Goal: Transaction & Acquisition: Subscribe to service/newsletter

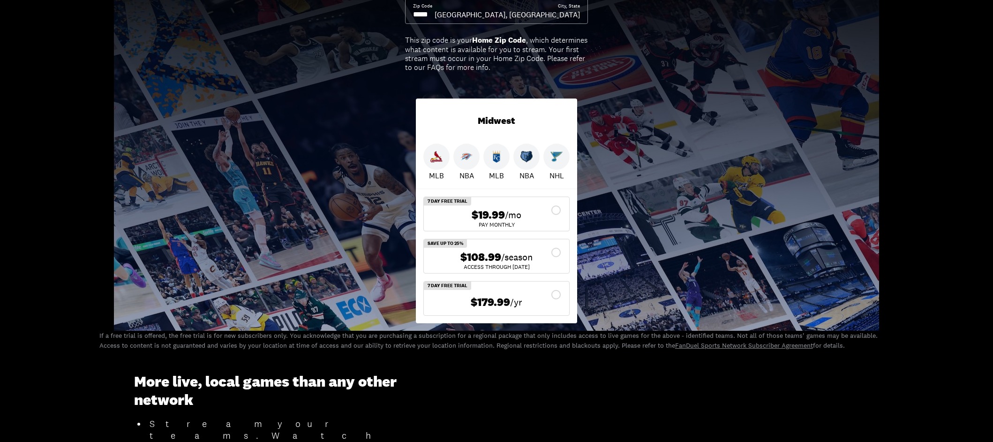
scroll to position [163, 0]
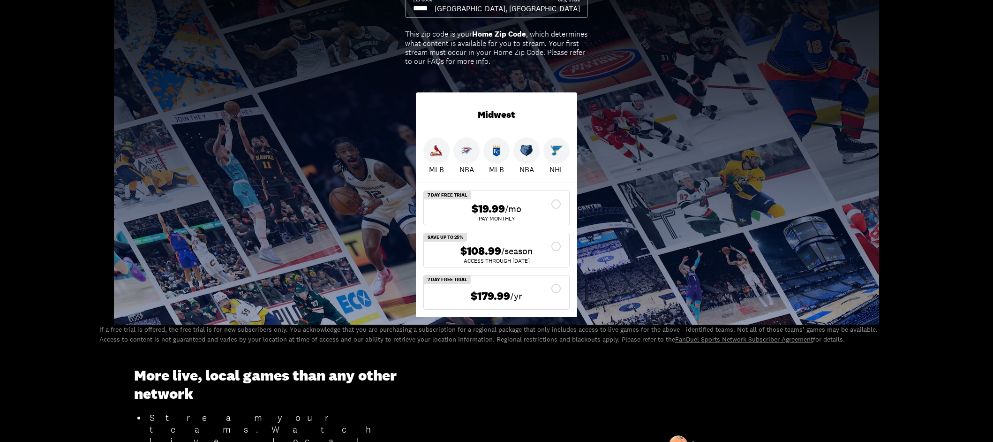
click at [595, 167] on div "Pick your plan. Stream your teams. Zip Code City, State [GEOGRAPHIC_DATA], [GEO…" at bounding box center [496, 132] width 993 height 386
click at [435, 12] on input at bounding box center [424, 8] width 22 height 10
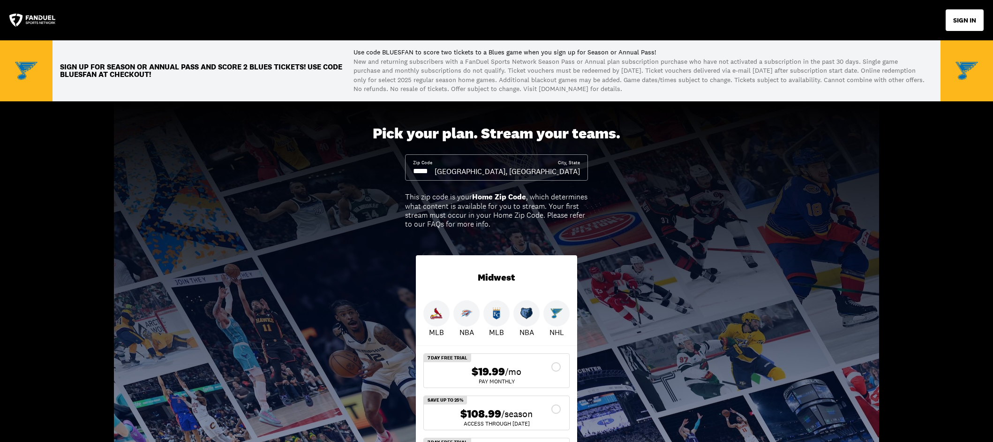
click at [435, 169] on input at bounding box center [424, 171] width 22 height 10
click at [423, 174] on input at bounding box center [424, 171] width 22 height 10
click at [424, 174] on input at bounding box center [424, 171] width 22 height 10
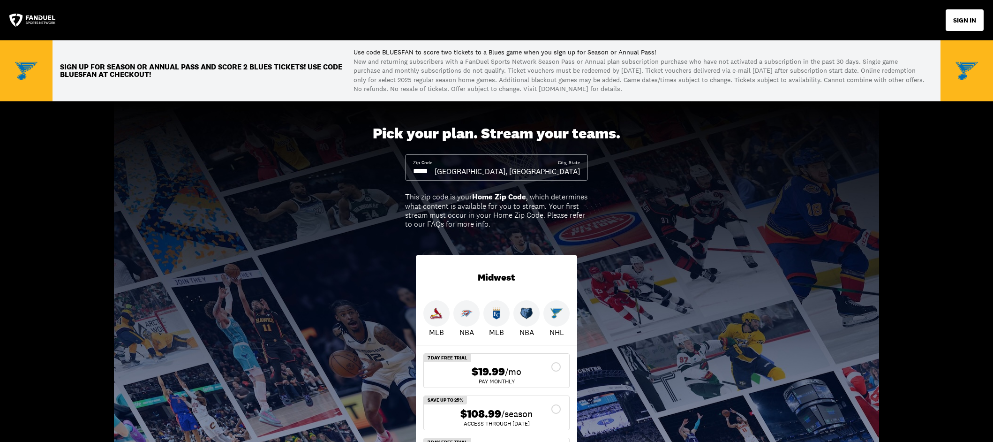
click at [427, 173] on input at bounding box center [424, 171] width 22 height 10
drag, startPoint x: 433, startPoint y: 173, endPoint x: 439, endPoint y: 174, distance: 5.2
click at [435, 174] on input at bounding box center [424, 171] width 22 height 10
drag, startPoint x: 439, startPoint y: 174, endPoint x: 457, endPoint y: 169, distance: 19.3
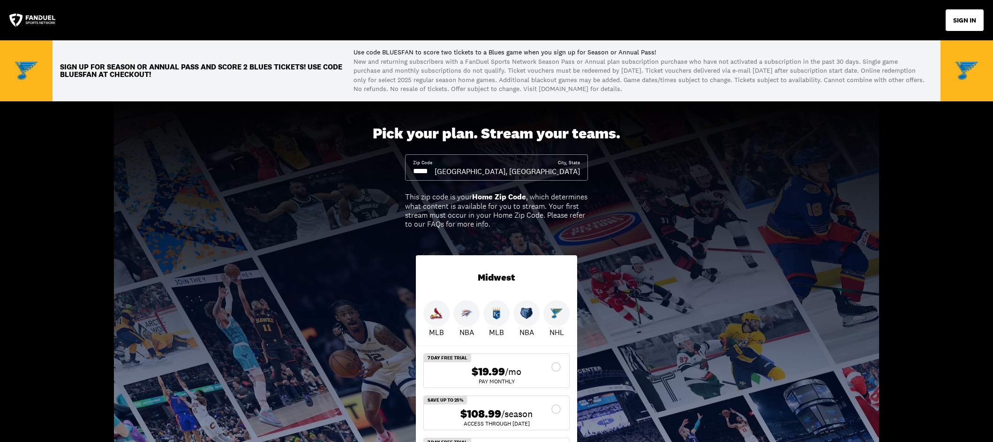
click at [435, 174] on input at bounding box center [424, 171] width 22 height 10
click at [435, 169] on input at bounding box center [424, 171] width 22 height 10
drag, startPoint x: 492, startPoint y: 164, endPoint x: 546, endPoint y: 162, distance: 54.4
click at [435, 163] on div "Zip Code" at bounding box center [424, 167] width 22 height 17
click at [578, 165] on div "City, State" at bounding box center [569, 162] width 22 height 7
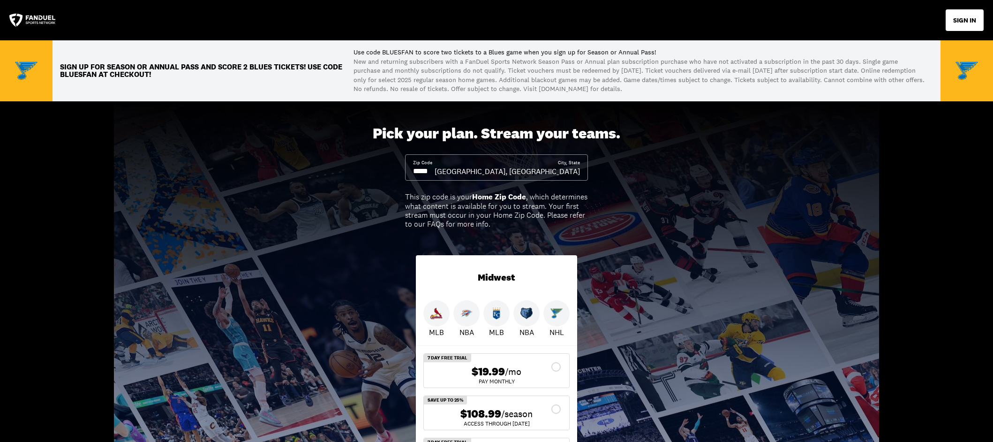
click at [574, 176] on div "[GEOGRAPHIC_DATA], [GEOGRAPHIC_DATA]" at bounding box center [507, 171] width 145 height 10
click at [574, 174] on div "[GEOGRAPHIC_DATA], [GEOGRAPHIC_DATA]" at bounding box center [507, 171] width 145 height 10
click at [580, 167] on div "[GEOGRAPHIC_DATA], [GEOGRAPHIC_DATA]" at bounding box center [507, 171] width 145 height 10
click at [651, 172] on div "Pick your plan. Stream your teams. Zip Code City, State [GEOGRAPHIC_DATA], [GEO…" at bounding box center [496, 294] width 993 height 386
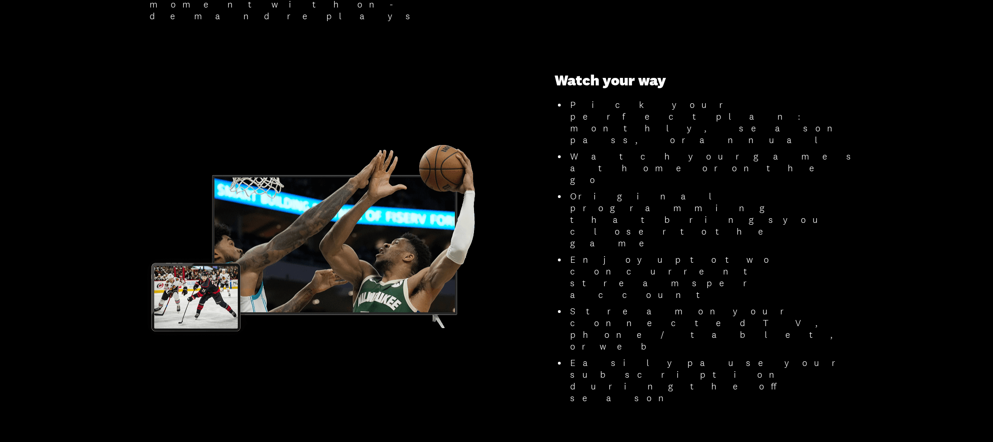
scroll to position [889, 0]
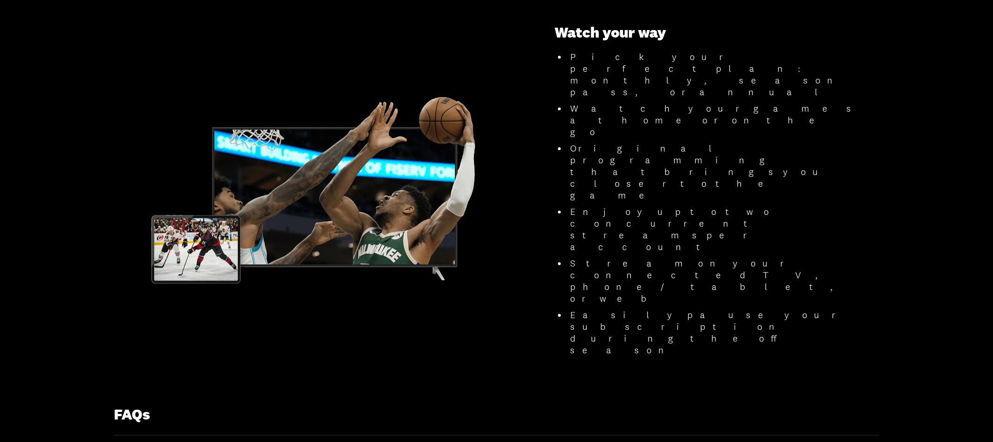
drag, startPoint x: 307, startPoint y: 260, endPoint x: 295, endPoint y: 268, distance: 14.1
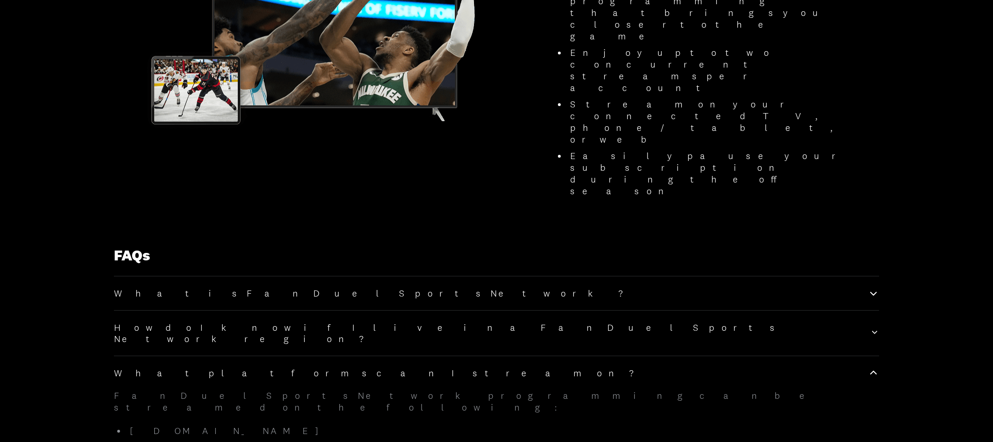
scroll to position [1096, 0]
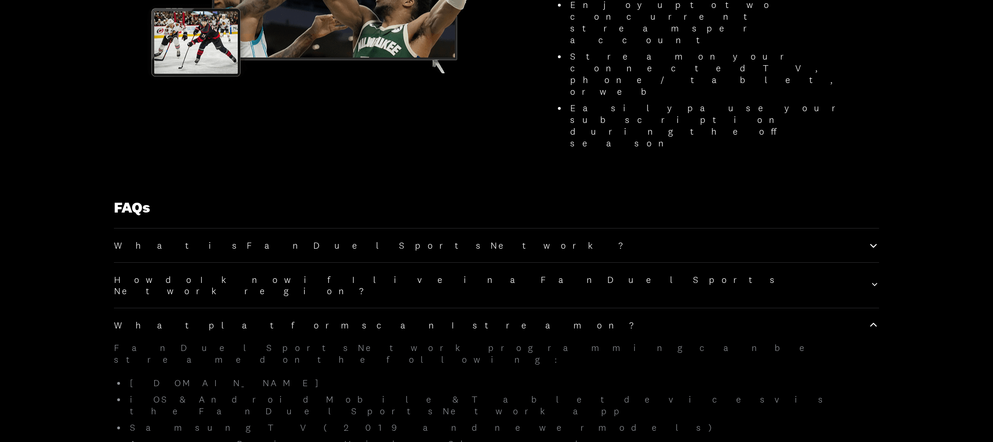
click at [256, 319] on div "What platforms can I stream on?" at bounding box center [496, 324] width 765 height 11
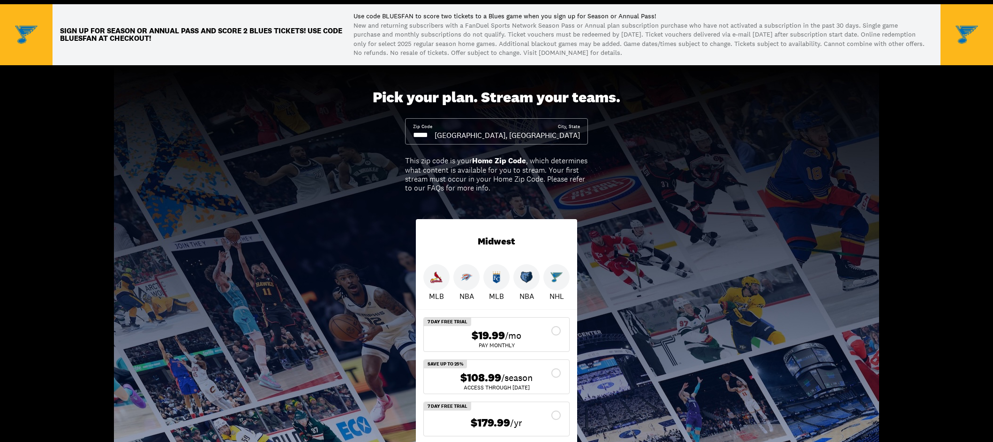
scroll to position [42, 0]
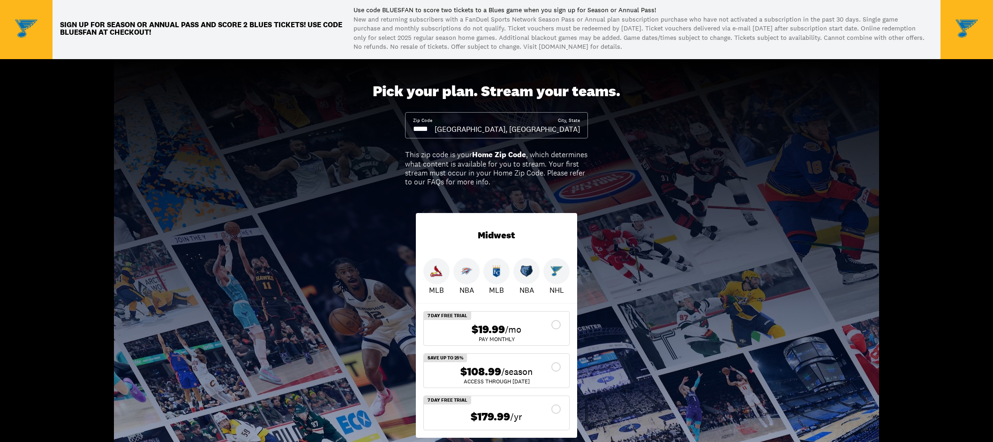
click at [556, 368] on div "$108.99 /season" at bounding box center [497, 372] width 130 height 14
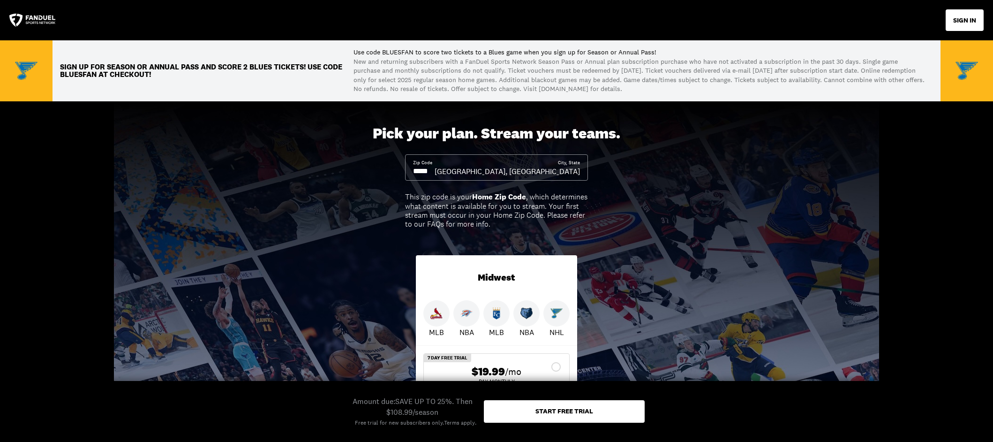
scroll to position [6, 0]
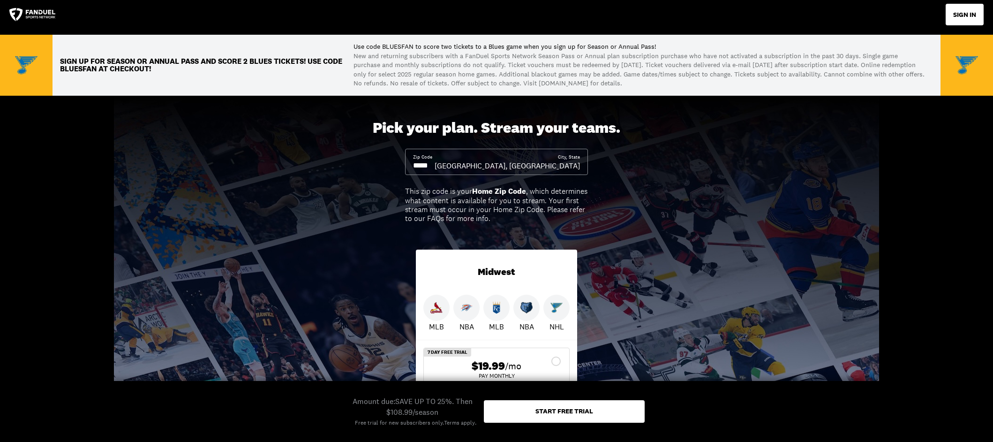
click at [594, 408] on div "Start free trial" at bounding box center [564, 411] width 161 height 23
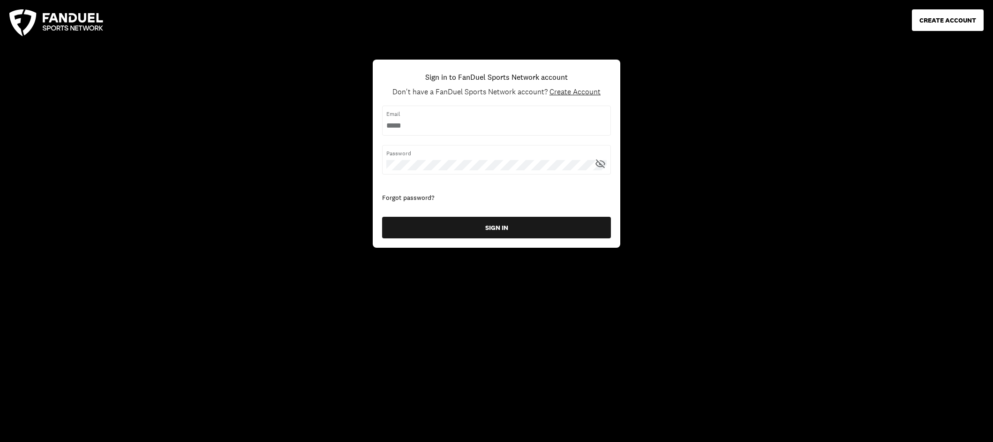
click at [752, 215] on div "CREATE ACCOUNT Sign in to FanDuel Sports Network account Don't have a FanDuel S…" at bounding box center [496, 221] width 993 height 442
click at [818, 196] on div "CREATE ACCOUNT Sign in to FanDuel Sports Network account Don't have a FanDuel S…" at bounding box center [496, 221] width 993 height 442
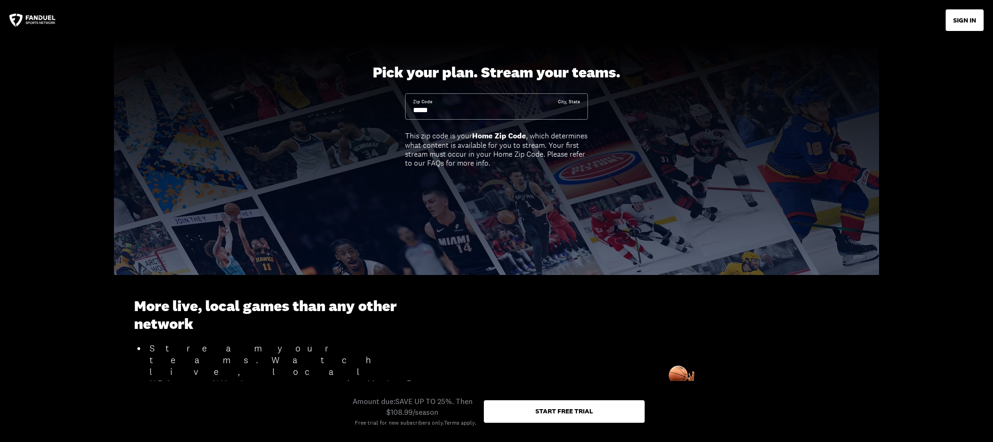
click at [785, 192] on div "Pick your plan. Stream your teams. Zip Code City, State This zip code is your H…" at bounding box center [496, 157] width 993 height 235
